Goal: Find specific page/section: Find specific page/section

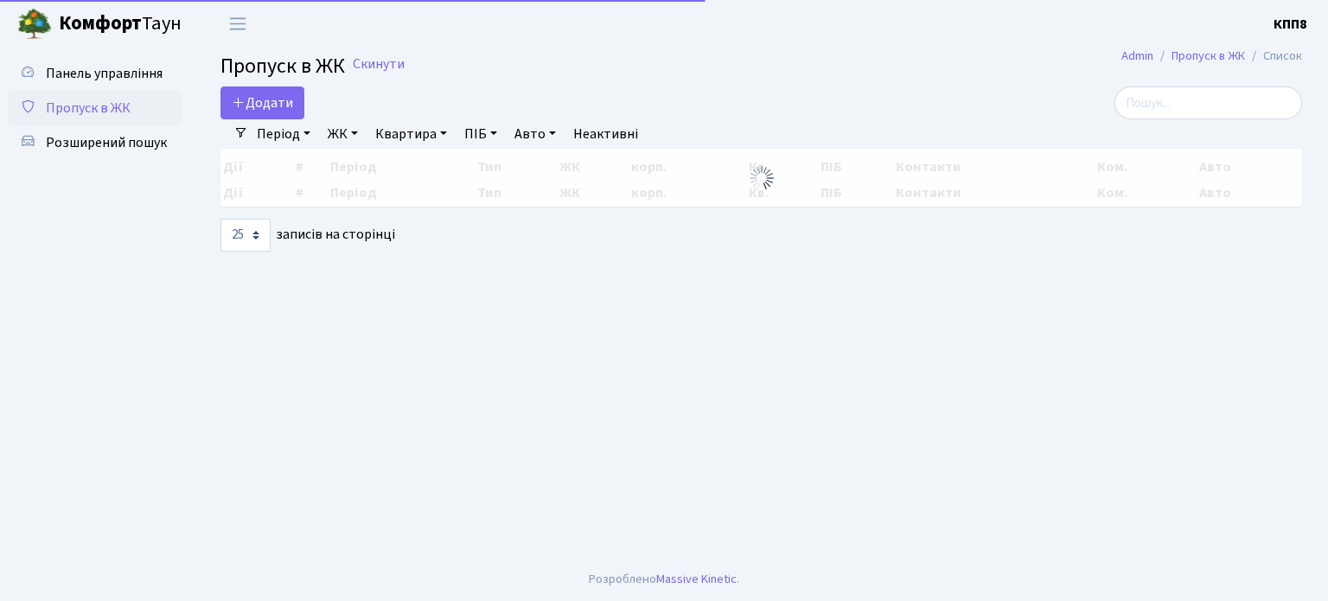
select select "25"
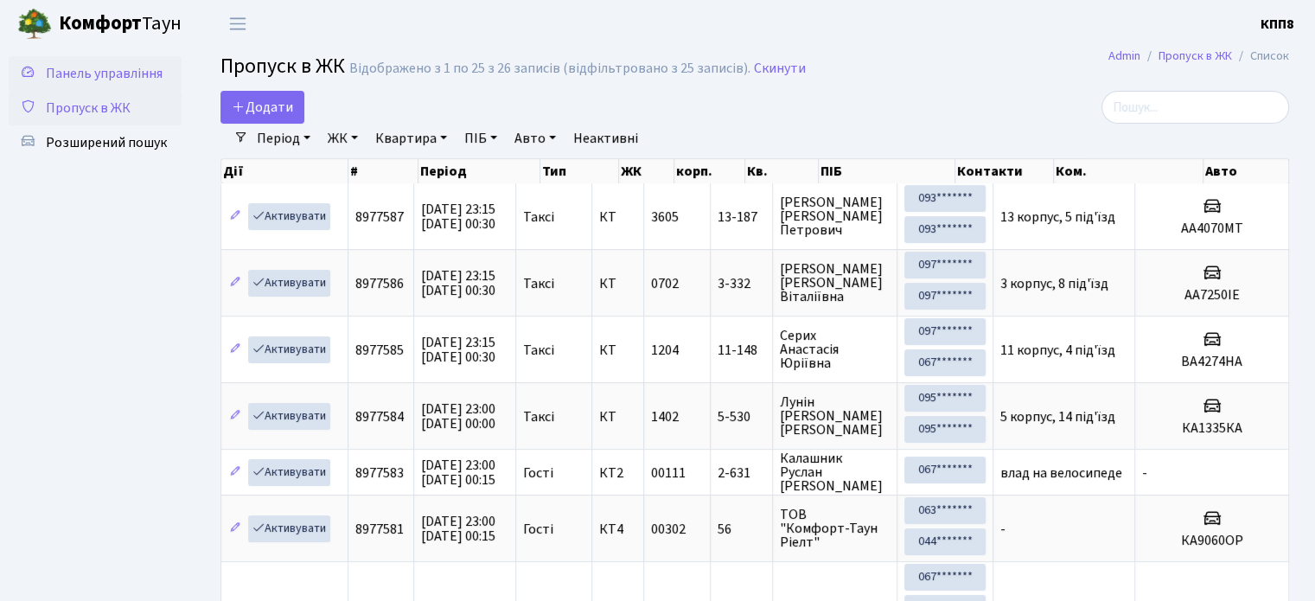
click at [93, 80] on span "Панель управління" at bounding box center [104, 73] width 117 height 19
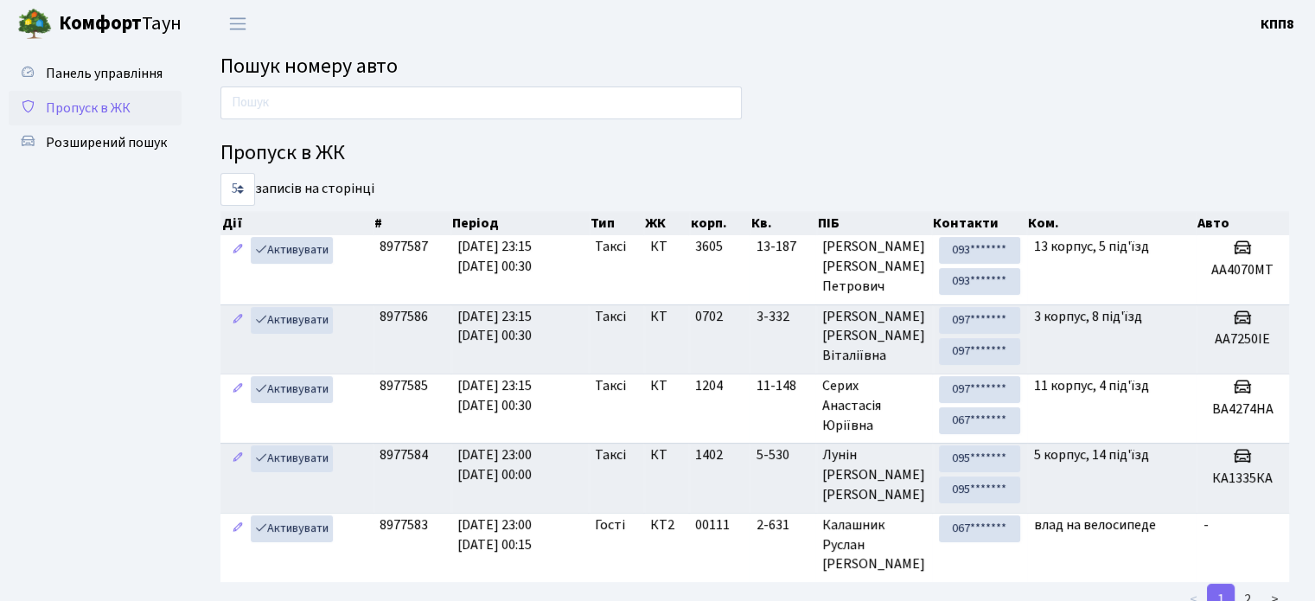
click at [78, 113] on span "Пропуск в ЖК" at bounding box center [88, 108] width 85 height 19
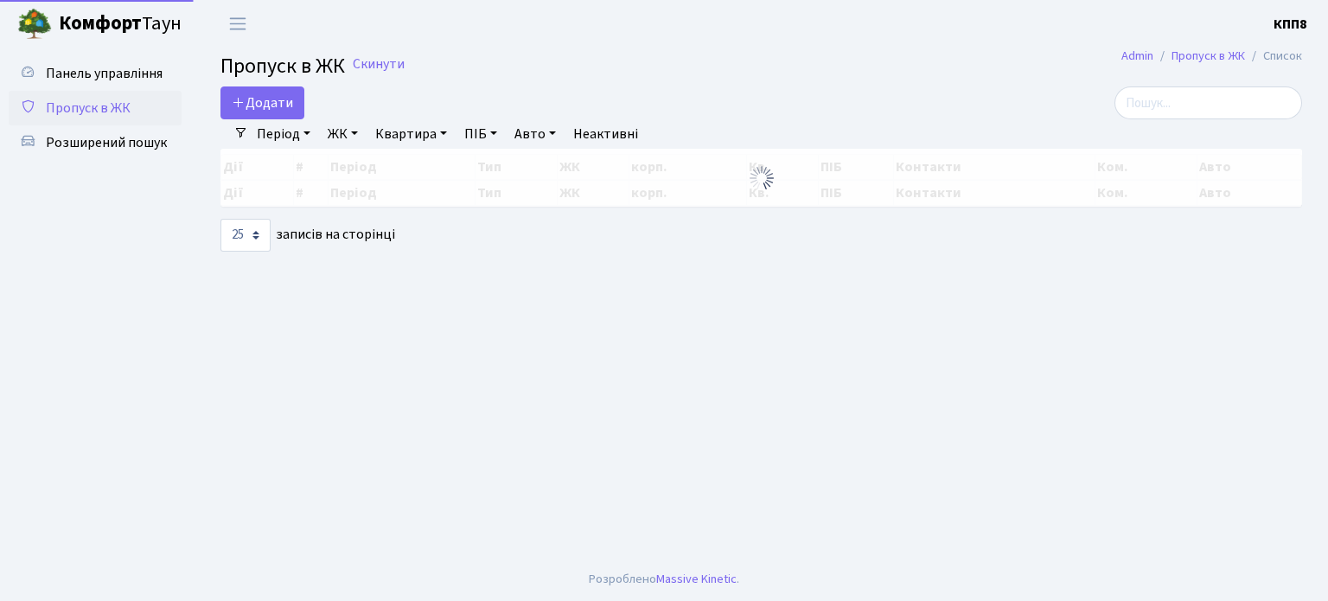
select select "25"
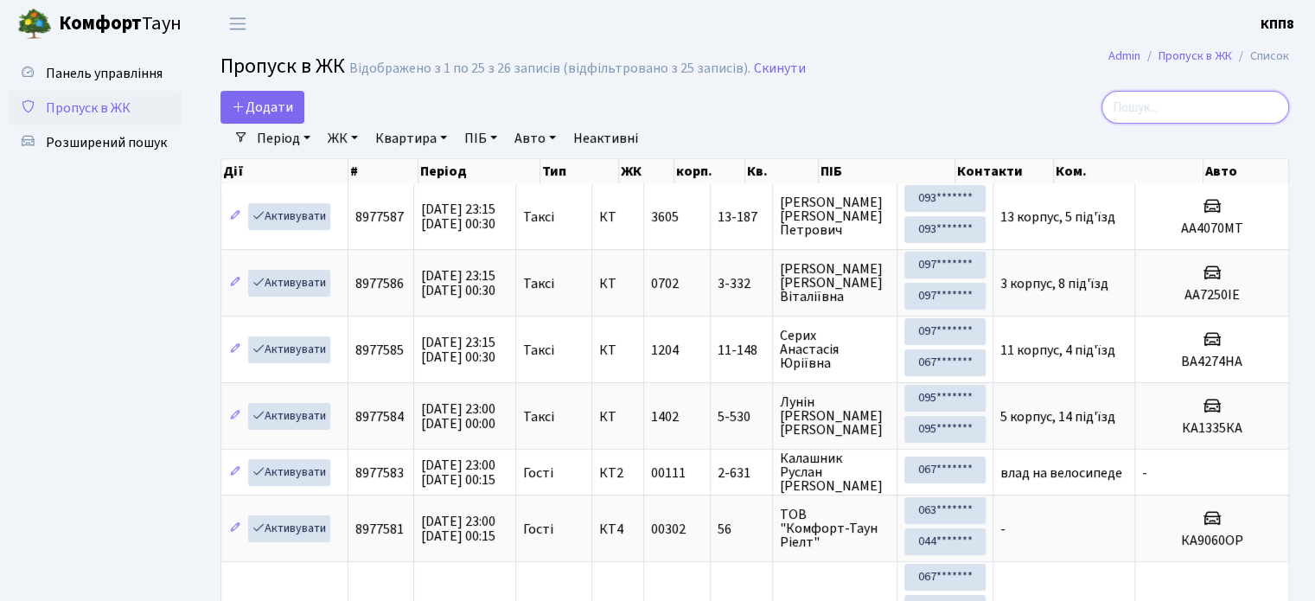
click at [1199, 106] on input "search" at bounding box center [1196, 107] width 188 height 33
click at [116, 72] on span "Панель управління" at bounding box center [104, 73] width 117 height 19
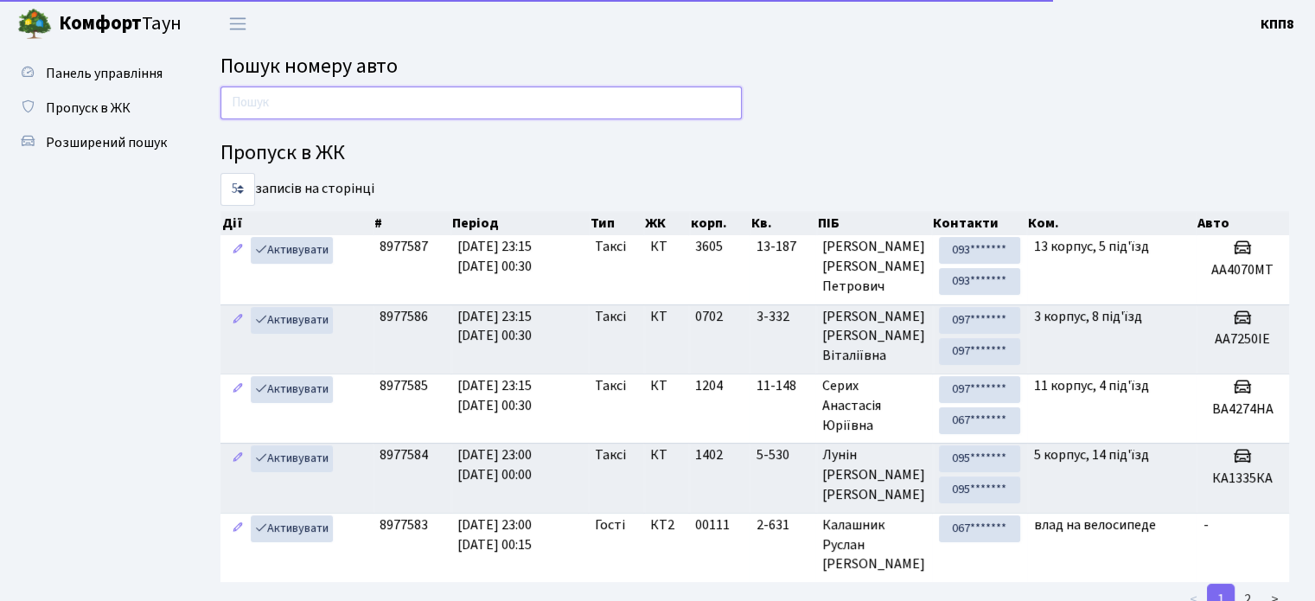
click at [333, 100] on input "text" at bounding box center [480, 102] width 521 height 33
